Goal: Information Seeking & Learning: Learn about a topic

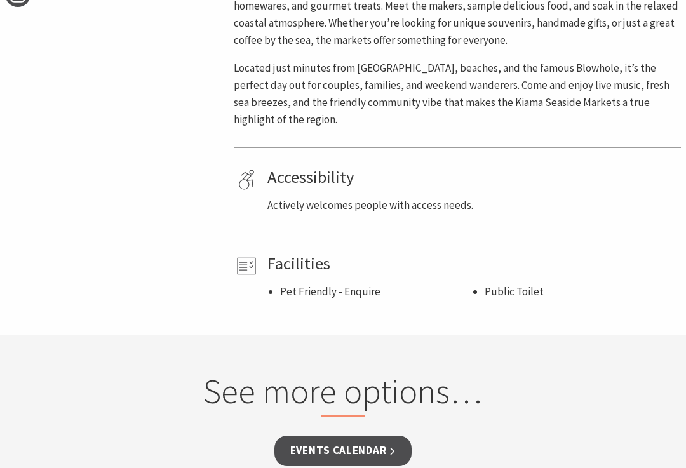
scroll to position [738, 0]
click at [351, 283] on li "Pet Friendly - Enquire" at bounding box center [376, 291] width 192 height 17
click at [309, 254] on h4 "Facilities" at bounding box center [472, 264] width 409 height 20
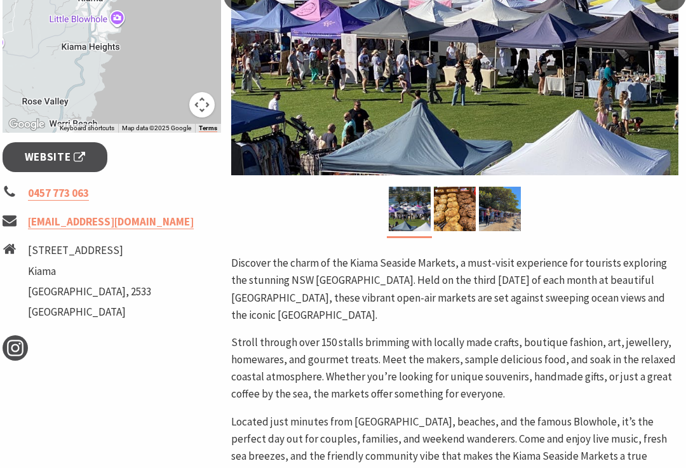
scroll to position [380, 3]
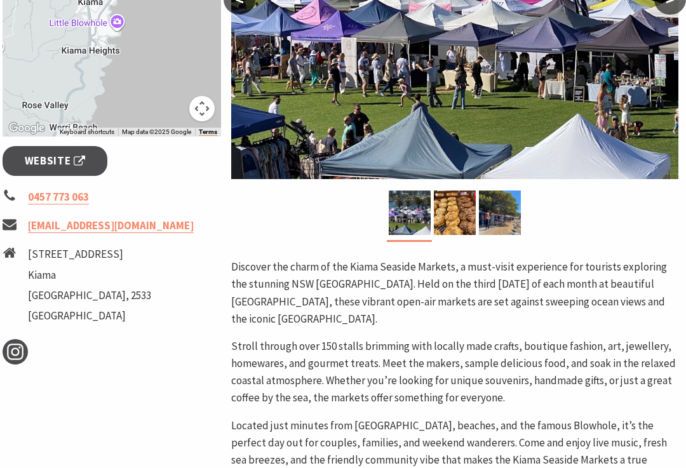
click at [461, 226] on img at bounding box center [455, 213] width 42 height 44
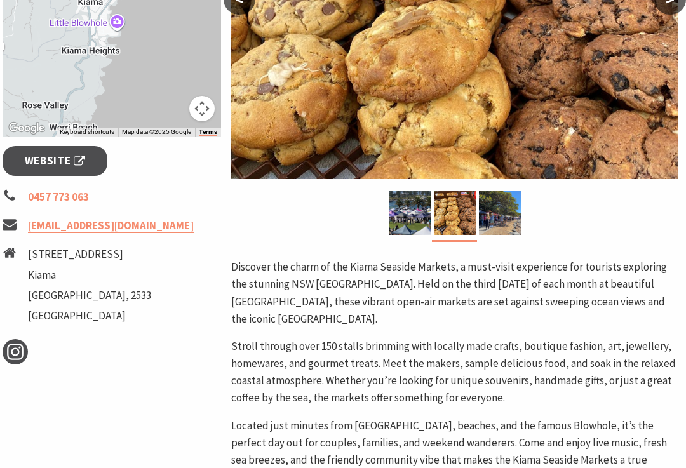
click at [510, 207] on img at bounding box center [500, 213] width 42 height 44
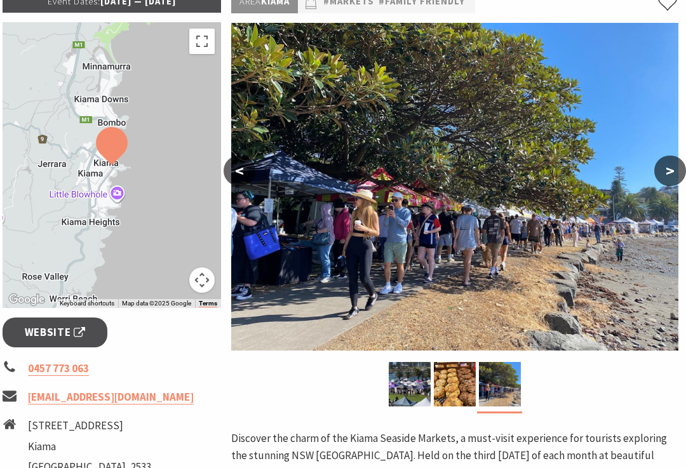
scroll to position [208, 3]
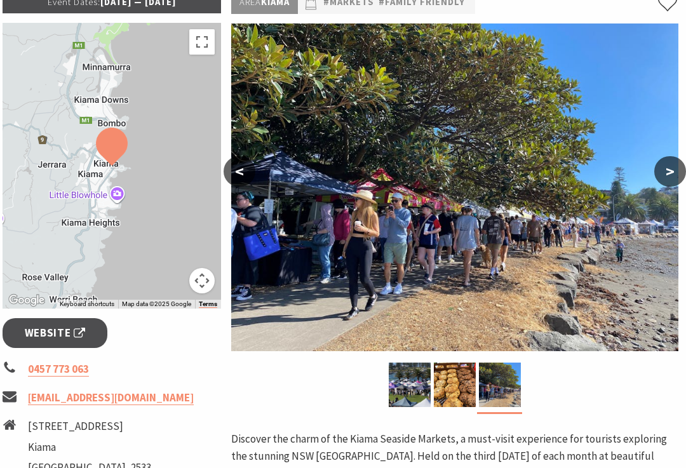
click at [665, 174] on button ">" at bounding box center [671, 171] width 32 height 31
click at [665, 179] on button ">" at bounding box center [671, 171] width 32 height 31
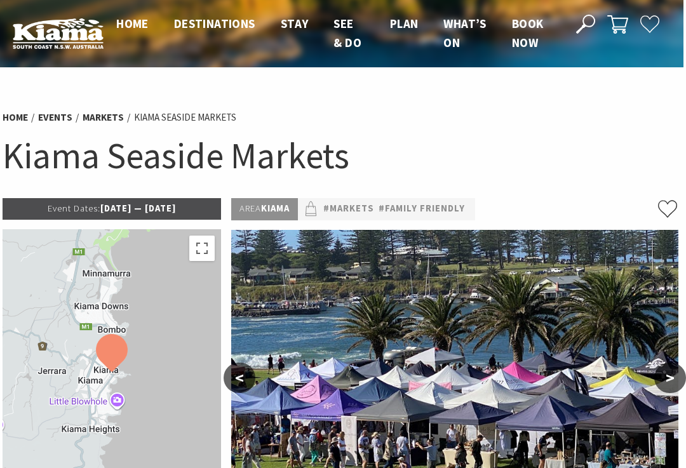
scroll to position [0, 3]
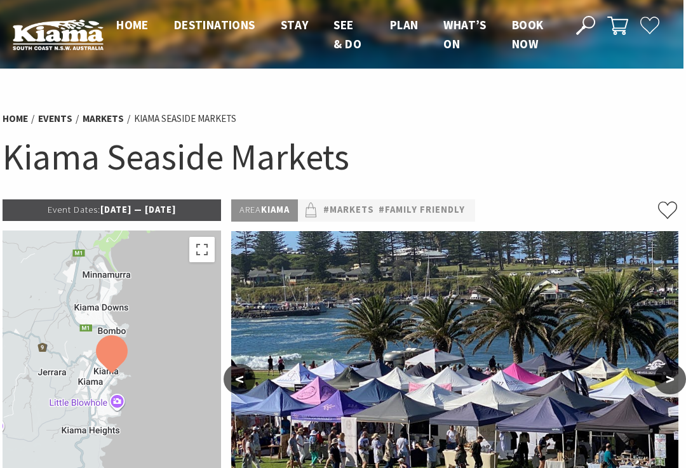
click at [578, 183] on div "Home Events Markets Kiama Seaside Markets Kiama Seaside Markets" at bounding box center [340, 152] width 686 height 96
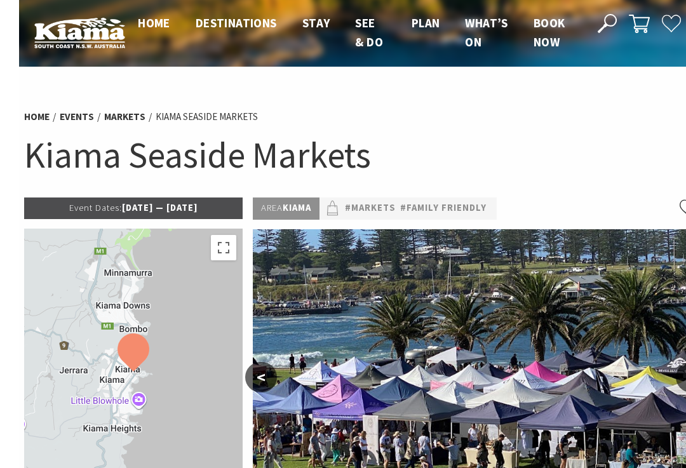
scroll to position [0, 0]
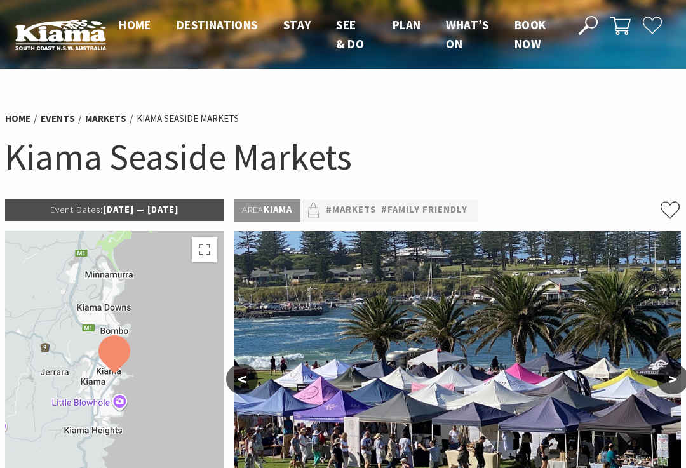
click at [399, 213] on link "#Family Friendly" at bounding box center [424, 210] width 86 height 15
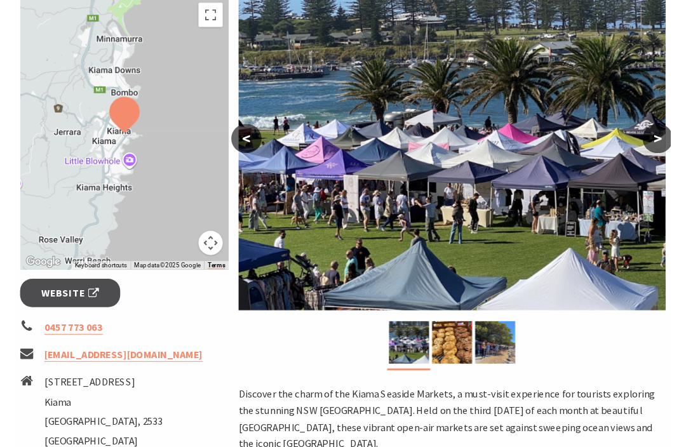
scroll to position [234, 0]
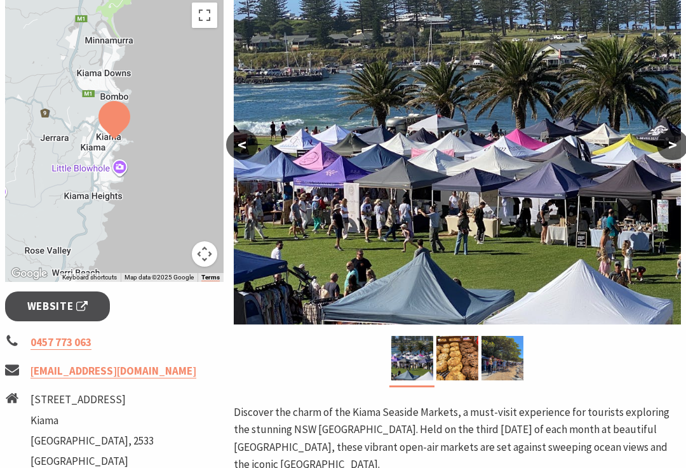
click at [69, 309] on span "Website" at bounding box center [57, 306] width 61 height 17
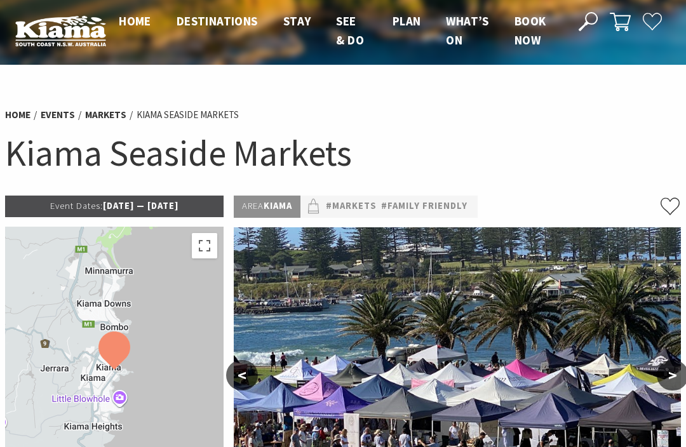
scroll to position [0, 0]
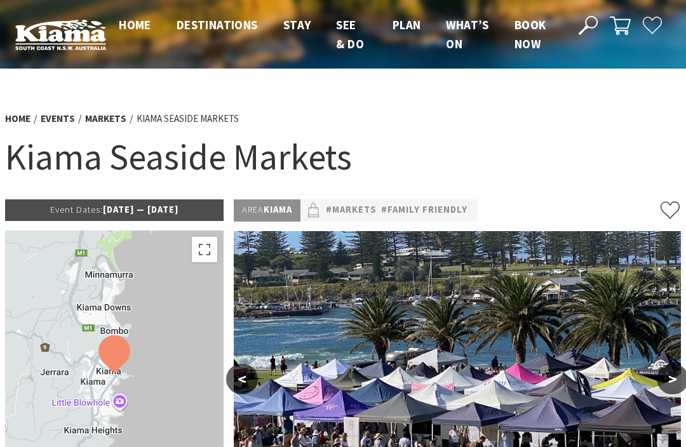
click at [182, 120] on li "Kiama Seaside Markets" at bounding box center [188, 118] width 102 height 15
